Goal: Information Seeking & Learning: Check status

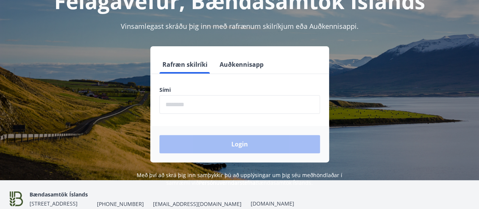
scroll to position [60, 0]
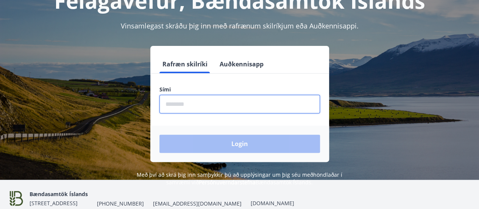
click at [182, 100] on input "phone" at bounding box center [240, 104] width 161 height 19
type input "********"
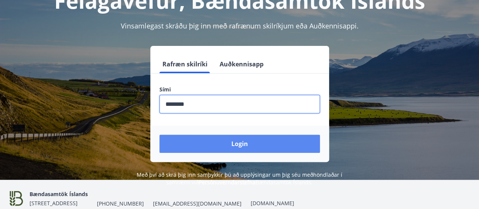
click at [196, 144] on button "Login" at bounding box center [240, 144] width 161 height 18
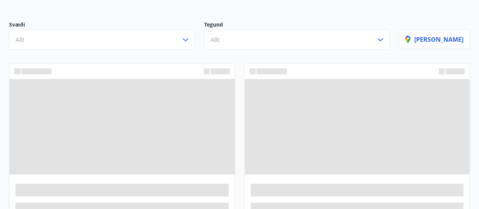
scroll to position [77, 0]
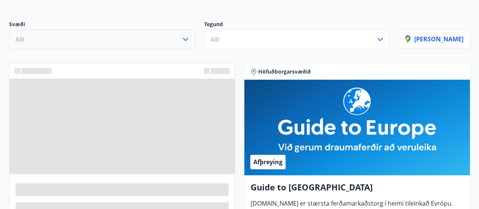
click at [186, 42] on button "Allt" at bounding box center [102, 40] width 186 height 20
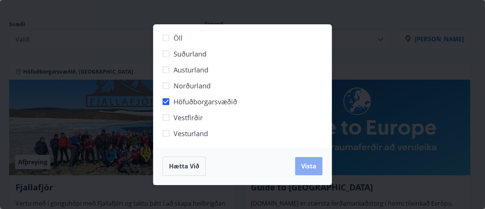
click at [312, 167] on span "Vista" at bounding box center [308, 166] width 15 height 8
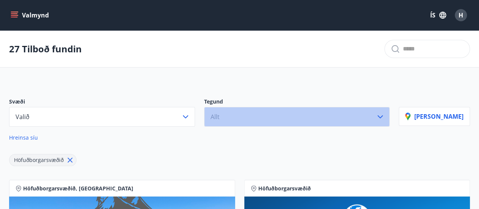
click at [257, 117] on button "Allt" at bounding box center [297, 117] width 186 height 20
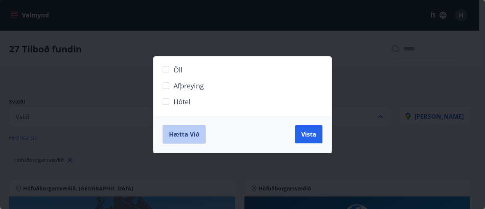
click at [197, 135] on span "Hætta við" at bounding box center [184, 134] width 30 height 8
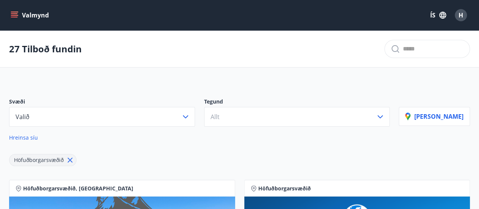
click at [12, 14] on icon "menu" at bounding box center [14, 13] width 7 height 1
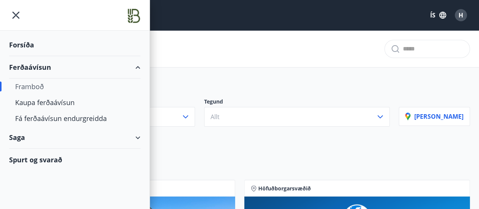
click at [34, 64] on div "Ferðaávísun" at bounding box center [75, 67] width 132 height 22
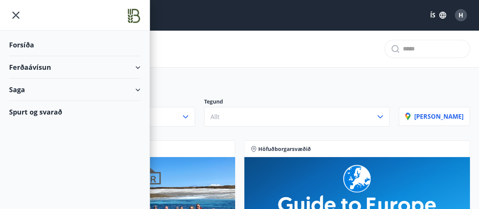
click at [34, 64] on div "Ferðaávísun" at bounding box center [75, 67] width 132 height 22
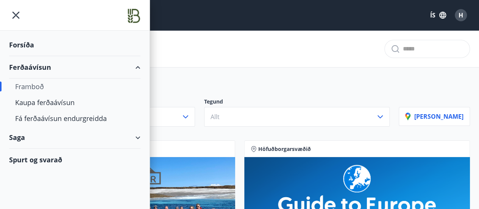
click at [28, 46] on div "Forsíða" at bounding box center [75, 45] width 132 height 22
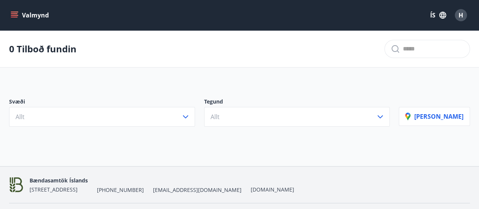
click at [28, 46] on p "0 Tilboð fundin" at bounding box center [42, 48] width 67 height 13
click at [13, 18] on icon "menu" at bounding box center [15, 15] width 8 height 8
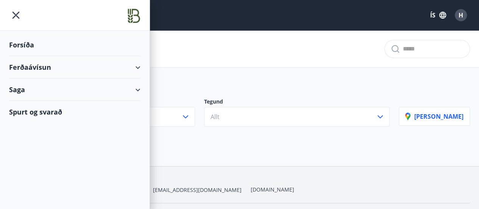
click at [15, 43] on div "Forsíða" at bounding box center [75, 45] width 132 height 22
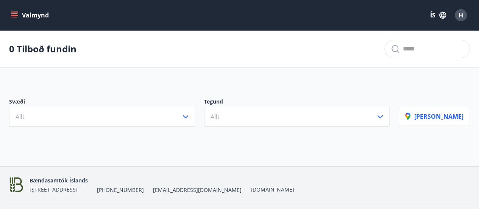
click at [14, 14] on icon "menu" at bounding box center [14, 13] width 7 height 1
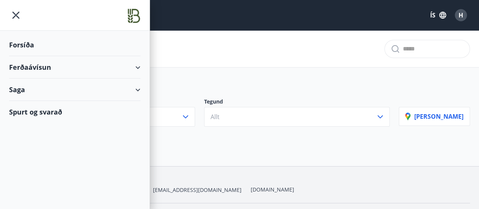
click at [30, 85] on div "Saga" at bounding box center [75, 89] width 132 height 22
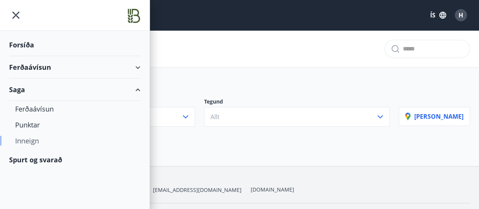
click at [28, 135] on div "Inneign" at bounding box center [74, 141] width 119 height 16
